Goal: Task Accomplishment & Management: Complete application form

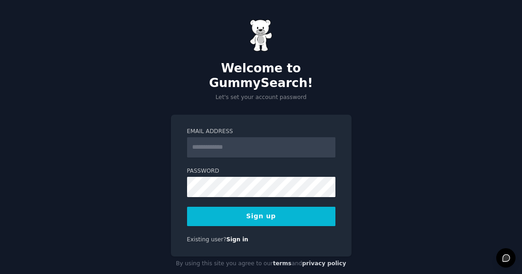
click at [305, 136] on label "Email Address" at bounding box center [261, 132] width 148 height 8
click at [305, 141] on input "Email Address" at bounding box center [261, 147] width 148 height 20
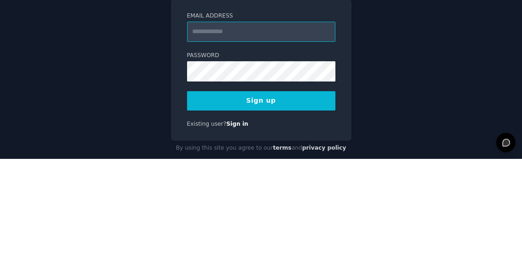
type input "**********"
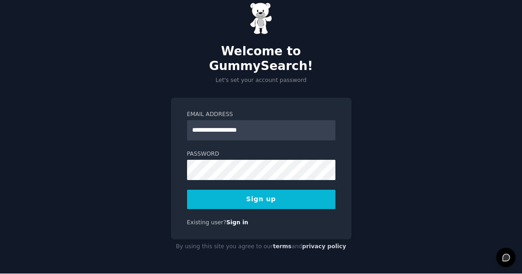
click at [279, 190] on button "Sign up" at bounding box center [261, 199] width 148 height 19
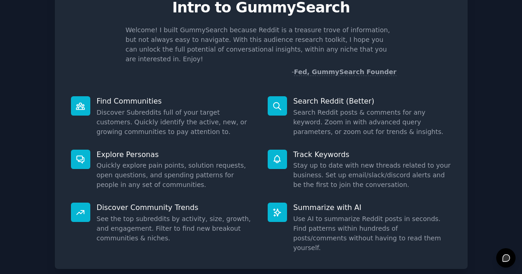
scroll to position [42, 0]
click at [199, 108] on dd "Discover Subreddits full of your target customers. Quickly identify the active,…" at bounding box center [176, 122] width 158 height 29
click at [162, 110] on dd "Discover Subreddits full of your target customers. Quickly identify the active,…" at bounding box center [176, 122] width 158 height 29
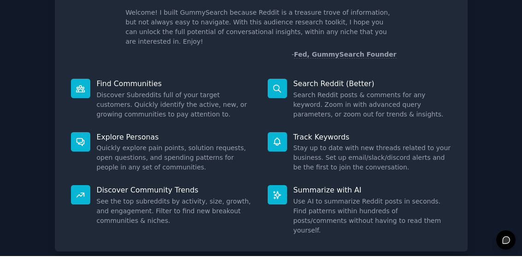
scroll to position [0, 0]
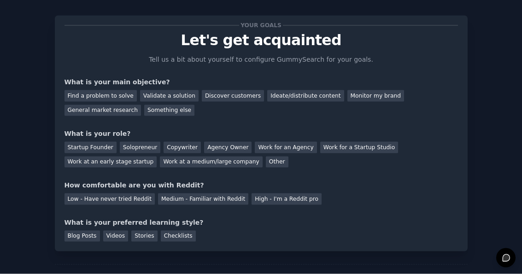
click at [109, 93] on div "Find a problem to solve" at bounding box center [100, 96] width 72 height 12
click at [132, 149] on div "Solopreneur" at bounding box center [140, 148] width 41 height 12
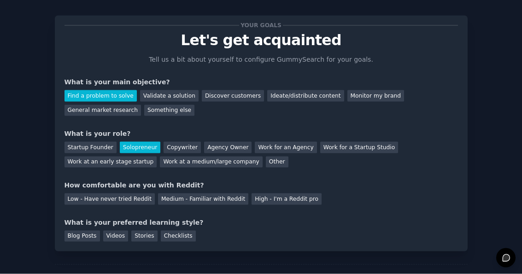
click at [139, 255] on div "Your goals Let's get acquainted Tell us a bit about yourself to configure Gummy…" at bounding box center [261, 155] width 413 height 304
click at [208, 196] on div "Medium - Familiar with Reddit" at bounding box center [203, 199] width 90 height 12
click at [112, 237] on div "Videos" at bounding box center [115, 237] width 25 height 12
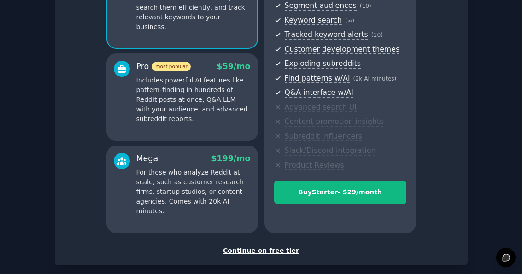
scroll to position [120, 0]
click at [281, 249] on div "Continue on free tier" at bounding box center [260, 252] width 393 height 10
